Goal: Task Accomplishment & Management: Manage account settings

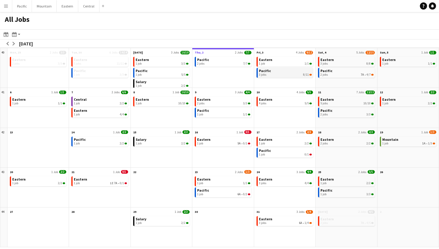
click at [296, 76] on div "3 jobs 8/11" at bounding box center [285, 75] width 53 height 4
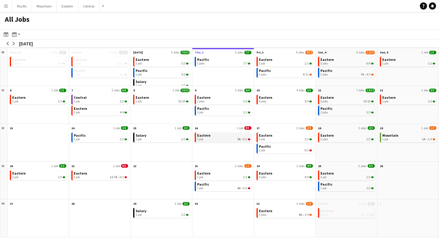
click at [237, 137] on link "Eastern 1 job 5A • 0/1" at bounding box center [223, 137] width 53 height 9
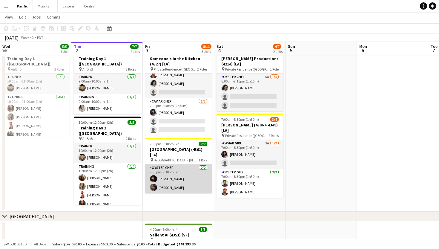
scroll to position [77, 0]
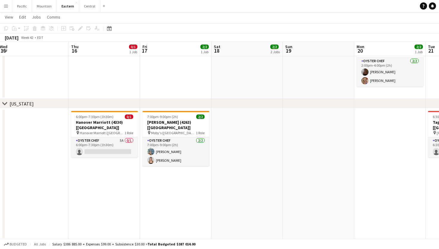
scroll to position [0, 204]
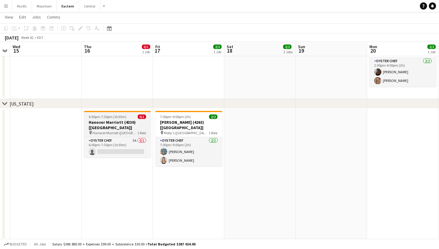
click at [135, 131] on span "Hanover Marriott ([GEOGRAPHIC_DATA], [GEOGRAPHIC_DATA])" at bounding box center [115, 133] width 45 height 4
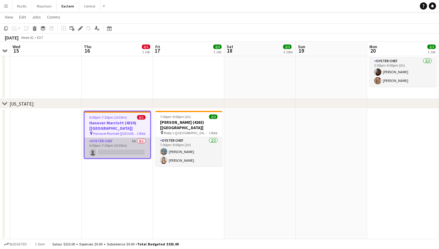
click at [137, 138] on app-card-role "Oyster Chef 5A 0/1 6:00pm-7:30pm (1h30m) single-neutral-actions" at bounding box center [118, 148] width 66 height 20
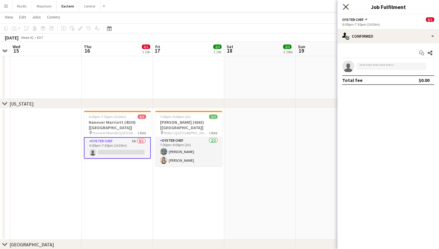
click at [348, 9] on icon at bounding box center [346, 7] width 6 height 6
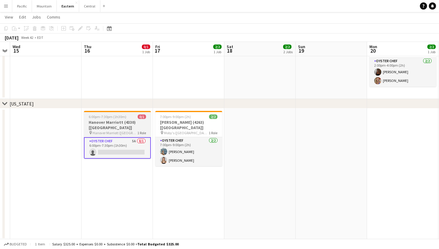
click at [131, 119] on app-job-card "6:00pm-7:30pm (1h30m) 0/1 [GEOGRAPHIC_DATA] (4330) [[GEOGRAPHIC_DATA]] pin Hano…" at bounding box center [117, 135] width 67 height 48
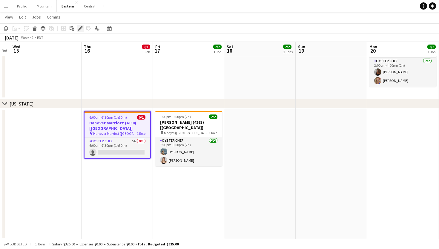
click at [82, 30] on icon "Edit" at bounding box center [80, 28] width 5 height 5
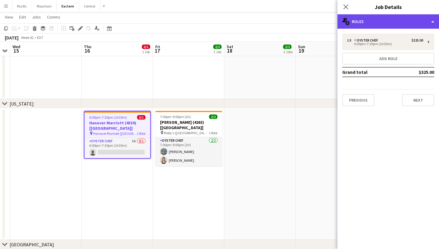
click at [350, 24] on div "multiple-users-add Roles" at bounding box center [389, 21] width 102 height 14
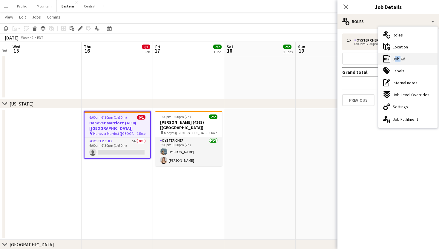
click at [400, 56] on div "ads-window Job Ad" at bounding box center [408, 59] width 59 height 12
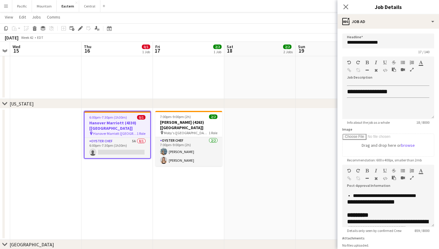
scroll to position [117, 0]
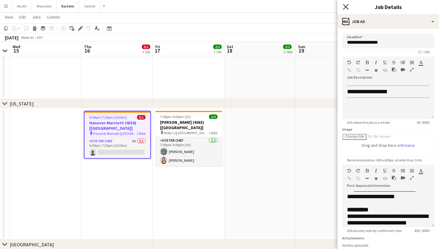
click at [347, 8] on icon at bounding box center [346, 7] width 6 height 6
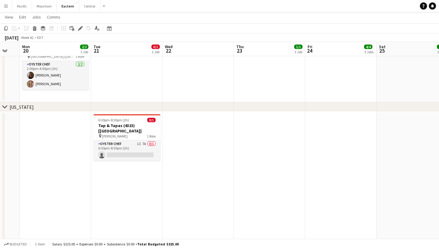
scroll to position [0, 267]
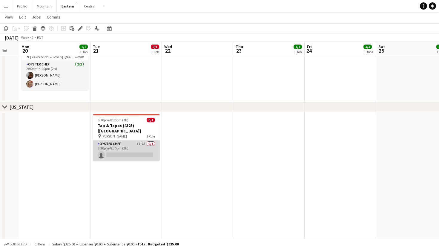
click at [128, 140] on app-card-role "Oyster Chef 1I 7A 0/1 6:30pm-8:30pm (2h) single-neutral-actions" at bounding box center [126, 150] width 67 height 20
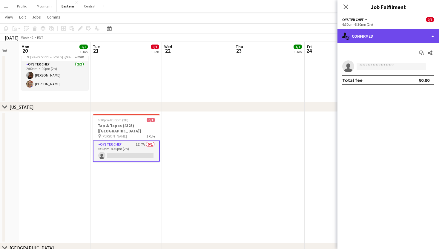
click at [394, 38] on div "single-neutral-actions-check-2 Confirmed" at bounding box center [389, 36] width 102 height 14
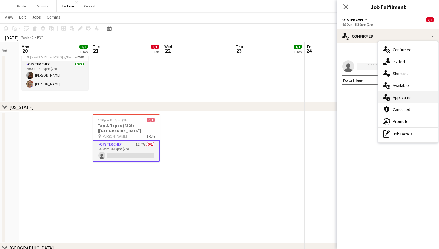
click at [396, 94] on div "single-neutral-actions-information Applicants" at bounding box center [408, 97] width 59 height 12
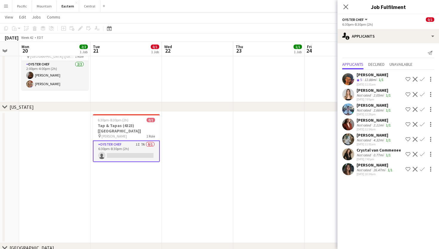
click at [421, 91] on button "Confirm" at bounding box center [422, 94] width 7 height 7
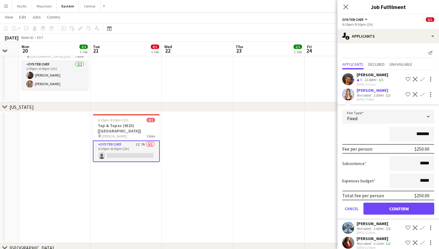
click at [388, 205] on button "Confirm" at bounding box center [399, 209] width 71 height 12
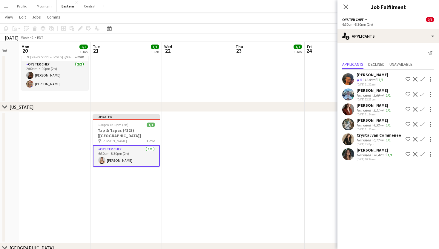
click at [347, 2] on div "Close pop-in" at bounding box center [346, 7] width 17 height 14
click at [347, 4] on icon "Close pop-in" at bounding box center [346, 7] width 6 height 6
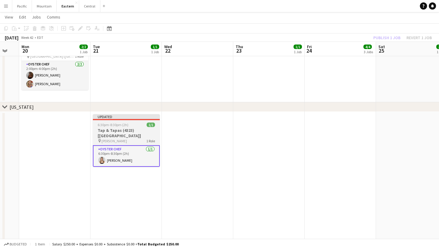
click at [141, 119] on div "Updated" at bounding box center [126, 116] width 67 height 5
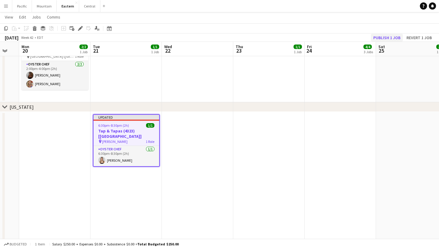
click at [380, 36] on button "Publish 1 job" at bounding box center [387, 38] width 32 height 8
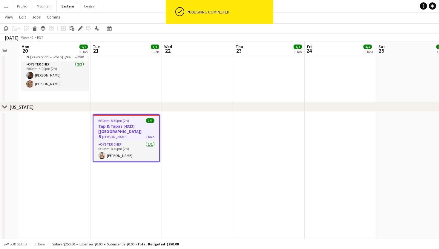
click at [141, 126] on h3 "Tap & Tapas (4323) [[GEOGRAPHIC_DATA]]" at bounding box center [127, 128] width 66 height 11
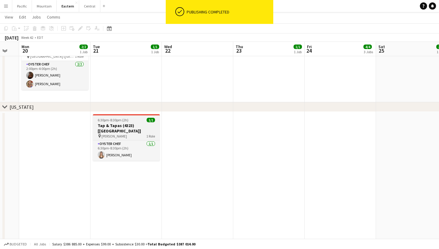
click at [141, 126] on h3 "Tap & Tapas (4323) [[GEOGRAPHIC_DATA]]" at bounding box center [126, 128] width 67 height 11
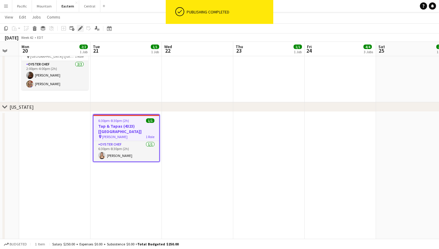
click at [80, 29] on icon at bounding box center [80, 28] width 3 height 3
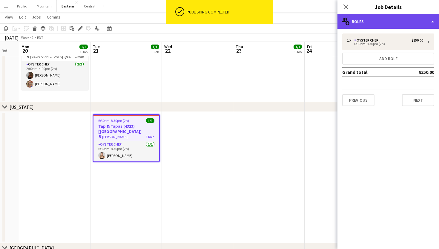
click at [397, 19] on div "multiple-users-add Roles" at bounding box center [389, 21] width 102 height 14
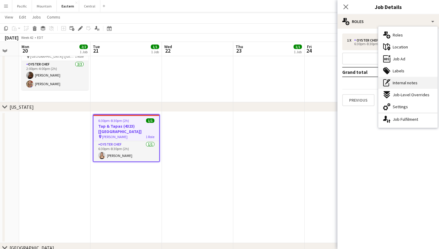
click at [391, 83] on div "pen-write Internal notes" at bounding box center [408, 83] width 59 height 12
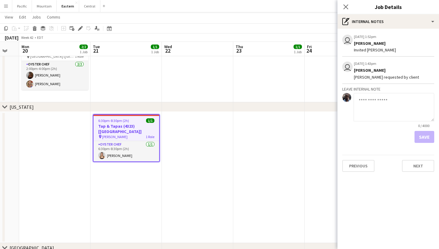
click at [373, 100] on textarea at bounding box center [394, 107] width 81 height 28
type textarea "**********"
click at [424, 134] on button "Save" at bounding box center [425, 137] width 20 height 12
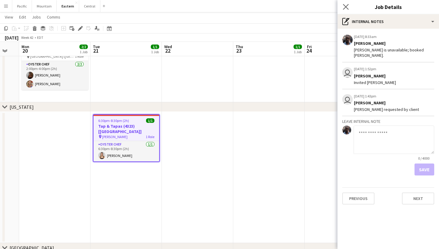
click at [343, 8] on app-icon "Close pop-in" at bounding box center [346, 7] width 9 height 9
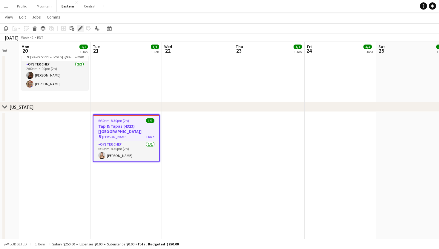
click at [84, 26] on div "Edit" at bounding box center [80, 28] width 7 height 7
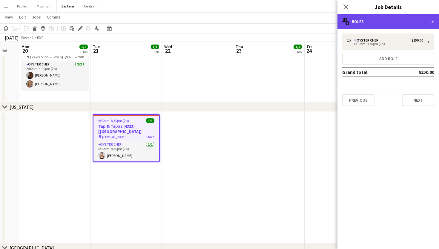
click at [382, 22] on div "multiple-users-add Roles" at bounding box center [389, 21] width 102 height 14
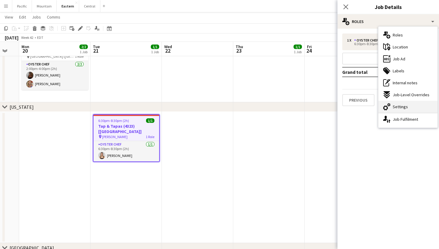
click at [393, 104] on span "Settings" at bounding box center [400, 106] width 15 height 5
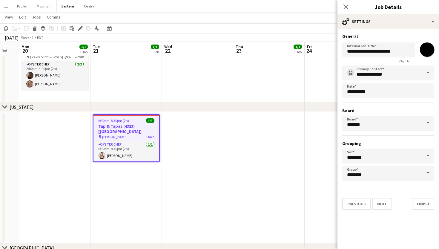
click at [424, 52] on input "*******" at bounding box center [428, 50] width 22 height 22
type input "*******"
click at [347, 8] on icon "Close pop-in" at bounding box center [346, 7] width 6 height 6
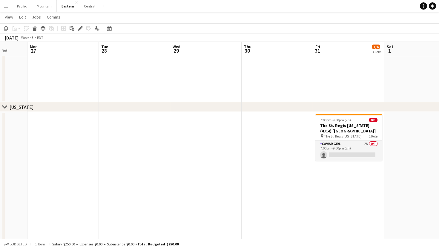
scroll to position [0, 187]
click at [362, 154] on app-card-role "Caviar Girl 2A 0/1 7:00pm-9:00pm (2h) single-neutral-actions" at bounding box center [348, 150] width 67 height 20
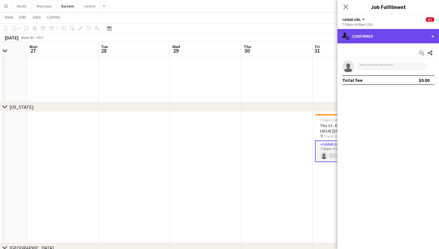
click at [400, 38] on div "single-neutral-actions-check-2 Confirmed" at bounding box center [389, 36] width 102 height 14
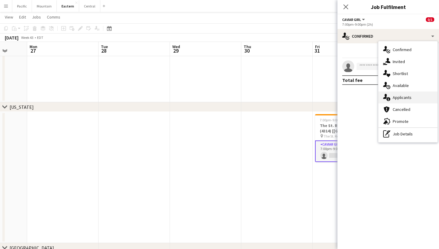
click at [405, 92] on div "single-neutral-actions-information Applicants" at bounding box center [408, 97] width 59 height 12
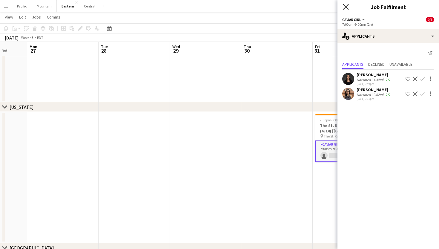
click at [348, 8] on icon at bounding box center [346, 7] width 6 height 6
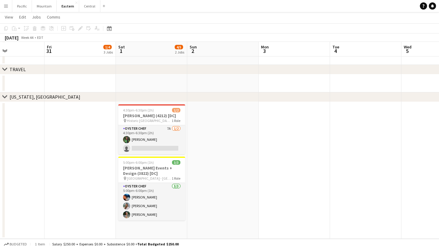
scroll to position [612, 0]
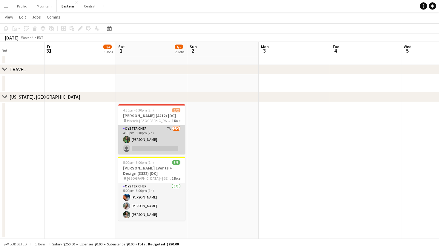
click at [168, 146] on app-card-role "Oyster Chef 7A [DATE] 4:30pm-6:30pm (2h) [PERSON_NAME] single-neutral-actions" at bounding box center [151, 139] width 67 height 29
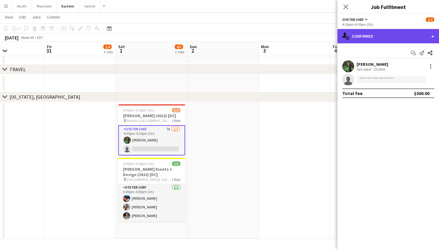
click at [409, 36] on div "single-neutral-actions-check-2 Confirmed" at bounding box center [389, 36] width 102 height 14
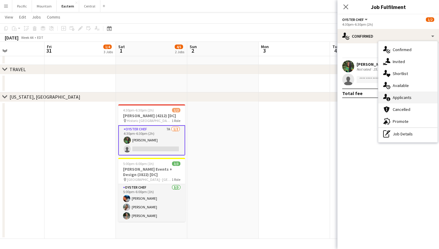
click at [412, 93] on div "single-neutral-actions-information Applicants" at bounding box center [408, 97] width 59 height 12
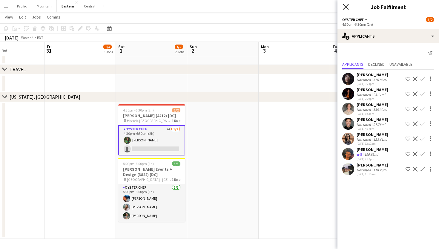
click at [348, 7] on icon "Close pop-in" at bounding box center [346, 7] width 6 height 6
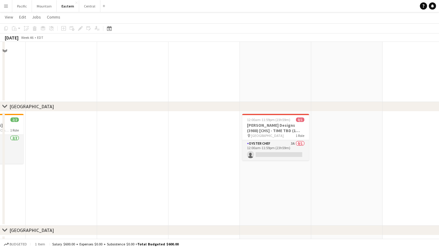
scroll to position [174, 0]
